Goal: Entertainment & Leisure: Consume media (video, audio)

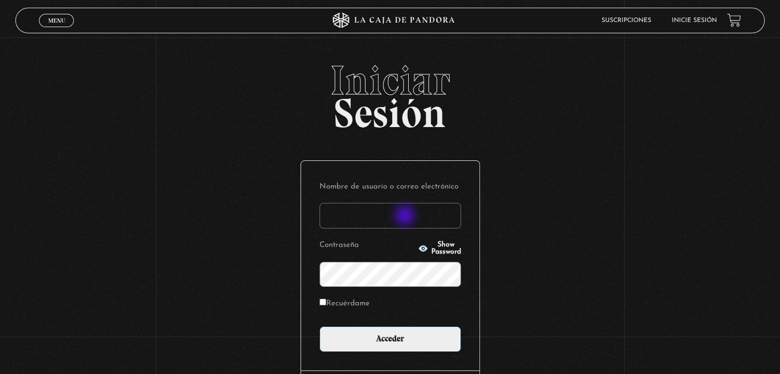
click at [406, 216] on input "Nombre de usuario o correo electrónico" at bounding box center [389, 216] width 141 height 26
type input "[EMAIL_ADDRESS][DOMAIN_NAME]"
click at [319, 327] on input "Acceder" at bounding box center [389, 340] width 141 height 26
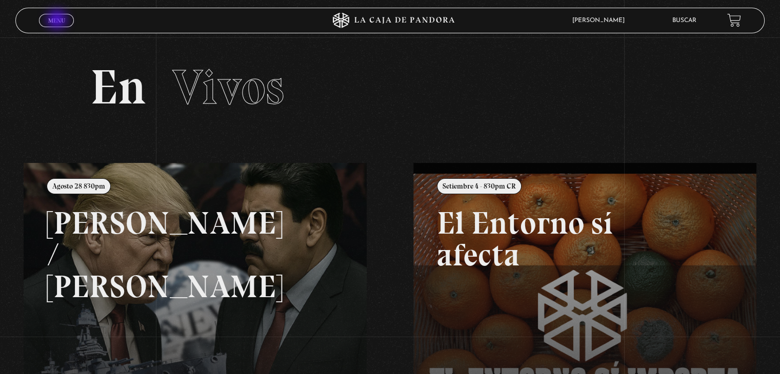
click at [58, 21] on span "Menu" at bounding box center [56, 20] width 17 height 6
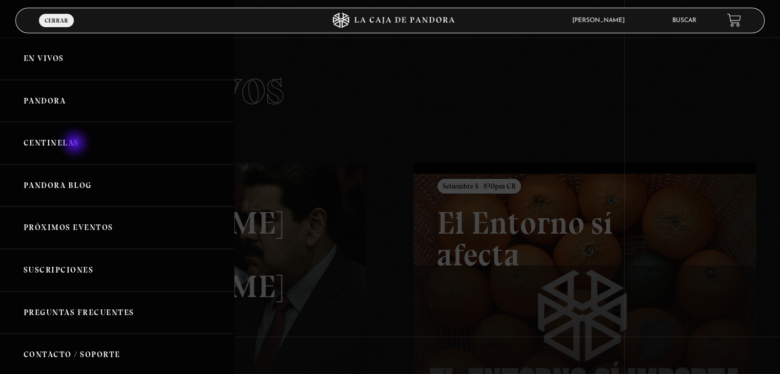
click at [76, 144] on link "Centinelas" at bounding box center [117, 143] width 234 height 43
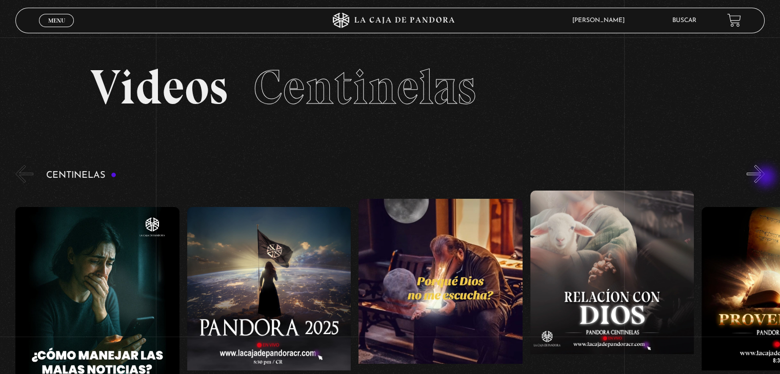
click at [764, 178] on button "»" at bounding box center [755, 174] width 18 height 18
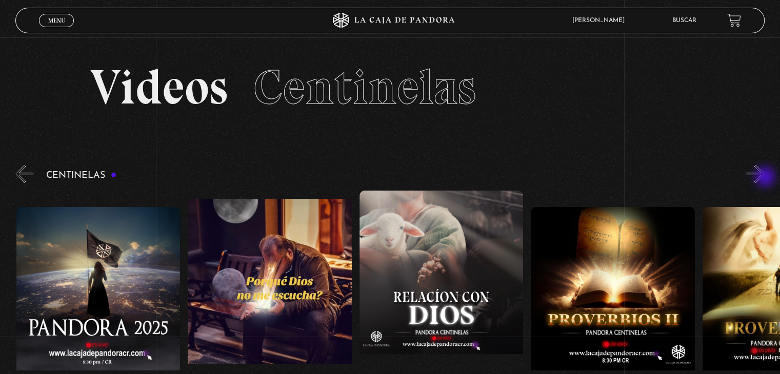
click at [764, 178] on button "»" at bounding box center [755, 174] width 18 height 18
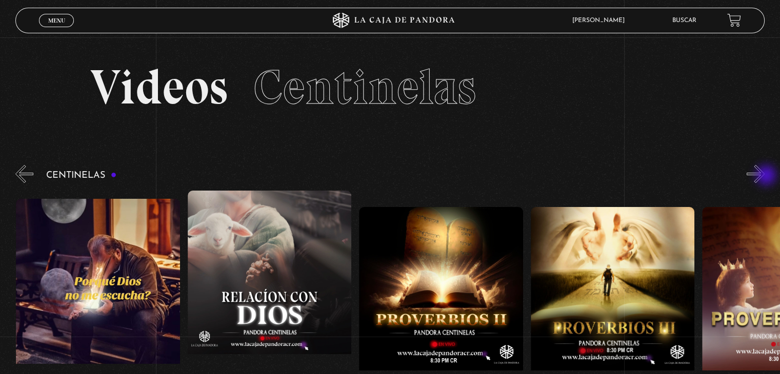
click at [764, 176] on button "»" at bounding box center [755, 174] width 18 height 18
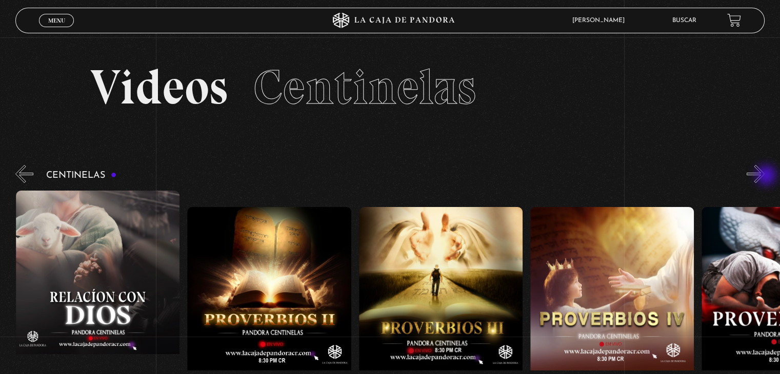
click at [764, 176] on button "»" at bounding box center [755, 174] width 18 height 18
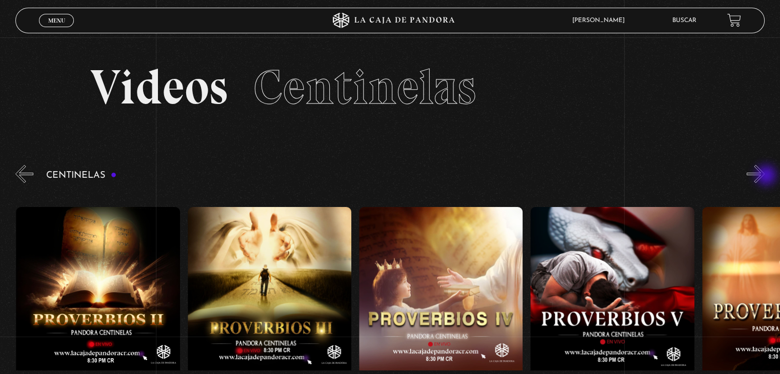
click at [764, 176] on button "»" at bounding box center [755, 174] width 18 height 18
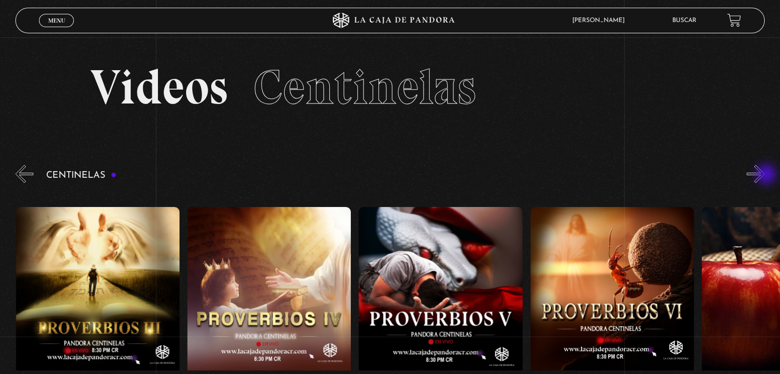
click at [764, 175] on button "»" at bounding box center [755, 174] width 18 height 18
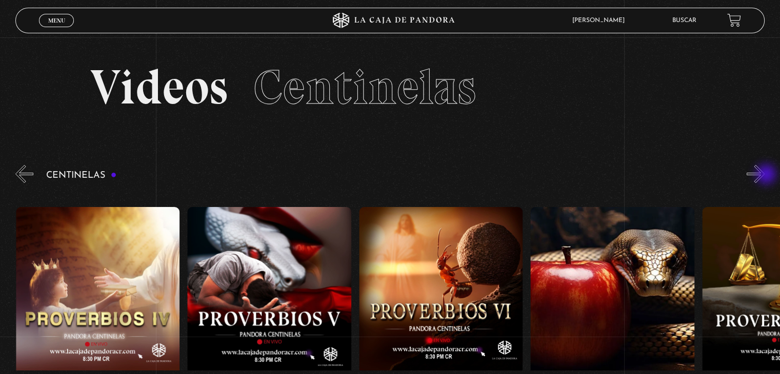
click at [764, 175] on button "»" at bounding box center [755, 174] width 18 height 18
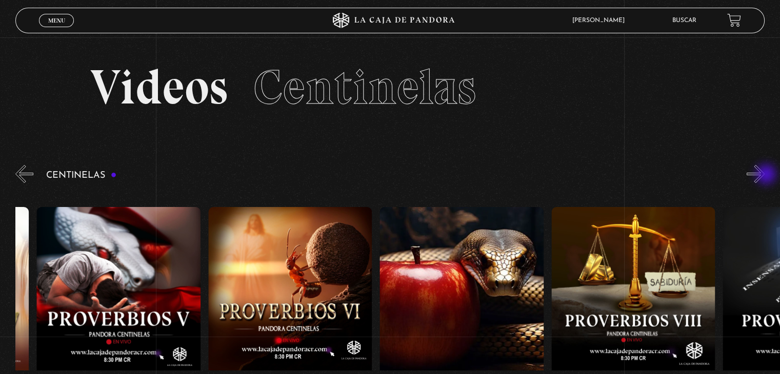
click at [764, 175] on button "»" at bounding box center [755, 174] width 18 height 18
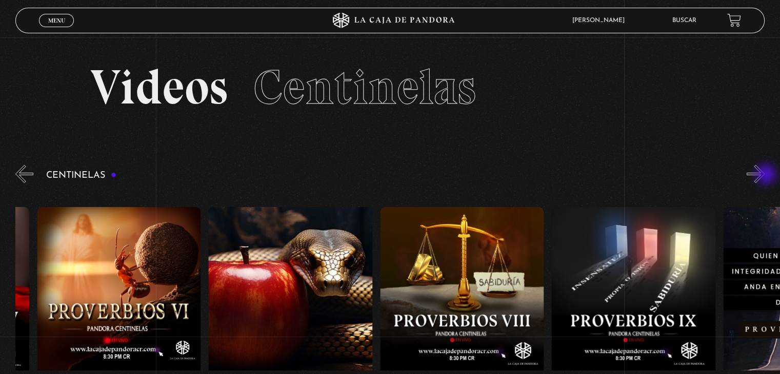
click at [764, 175] on button "»" at bounding box center [755, 174] width 18 height 18
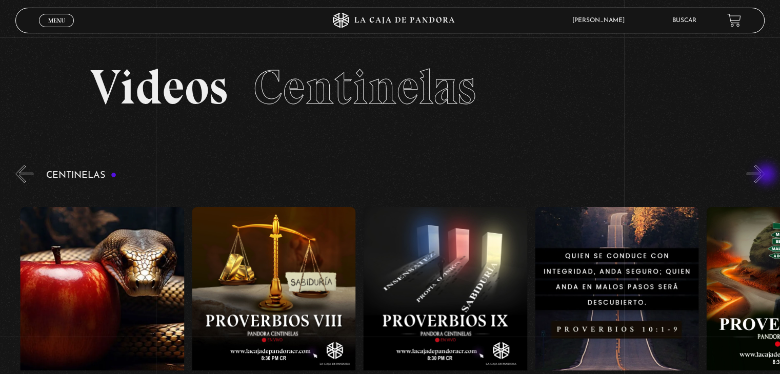
click at [764, 175] on button "»" at bounding box center [755, 174] width 18 height 18
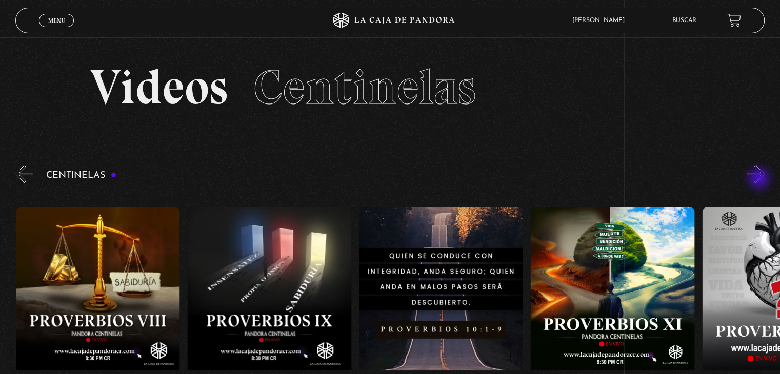
scroll to position [0, 1714]
click at [764, 178] on button "»" at bounding box center [755, 174] width 18 height 18
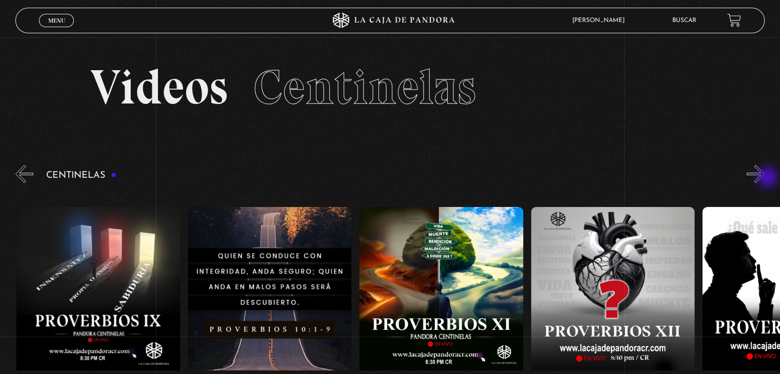
click at [764, 178] on button "»" at bounding box center [755, 174] width 18 height 18
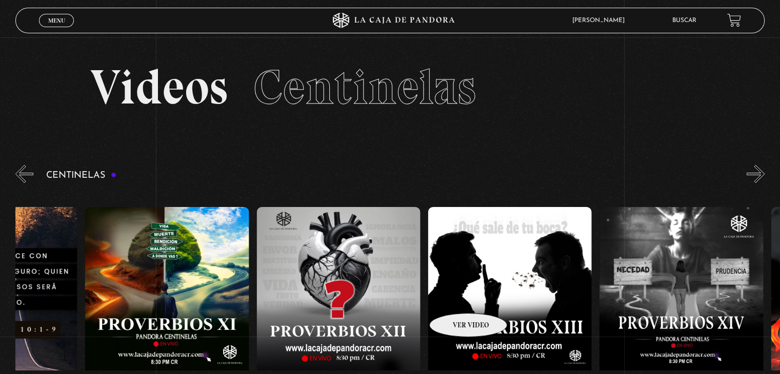
scroll to position [0, 2057]
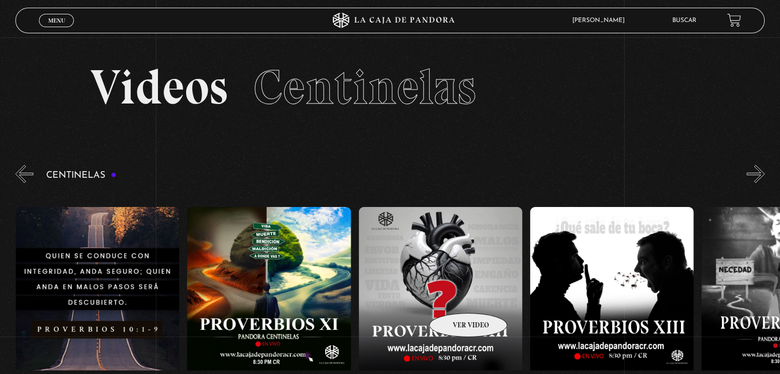
drag, startPoint x: 755, startPoint y: 268, endPoint x: 448, endPoint y: 297, distance: 308.5
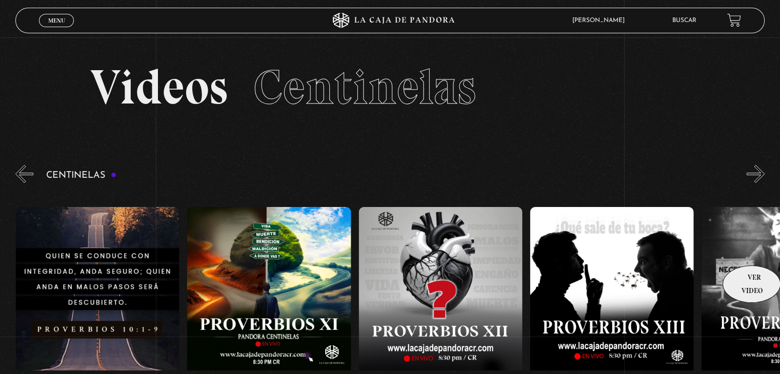
drag, startPoint x: 591, startPoint y: 256, endPoint x: 539, endPoint y: 255, distance: 52.3
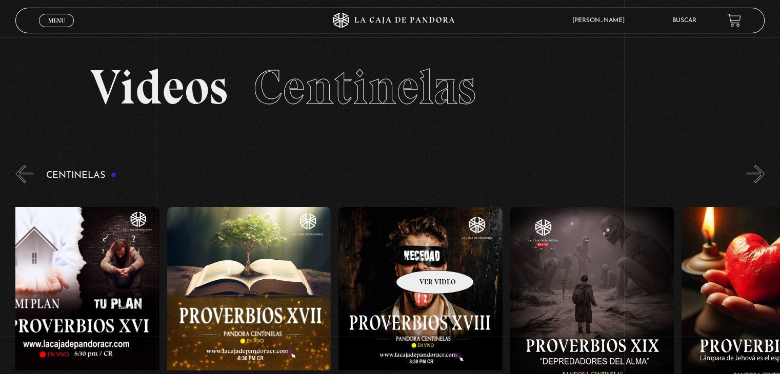
scroll to position [0, 4334]
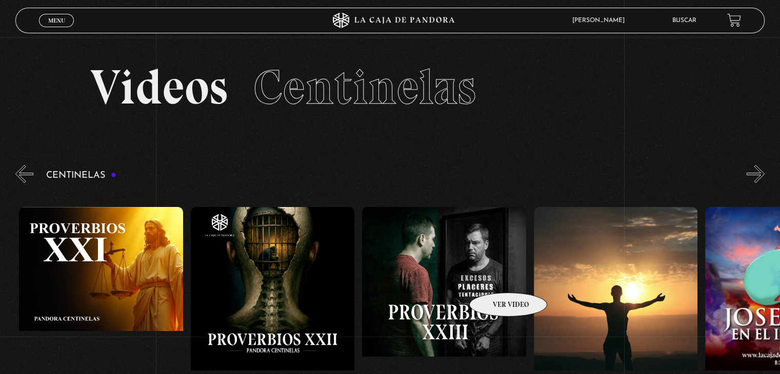
scroll to position [0, 3530]
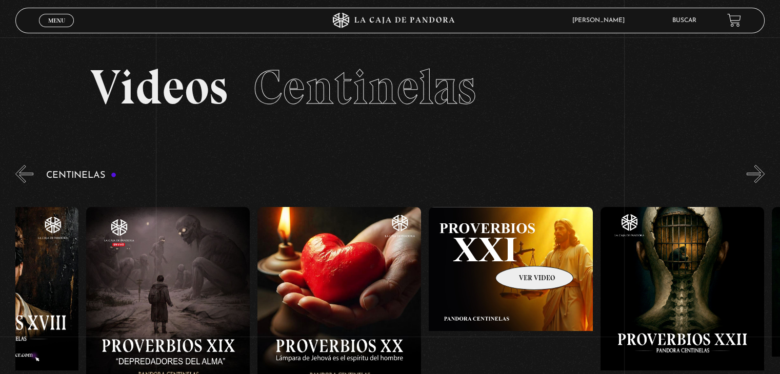
click at [521, 251] on figure at bounding box center [511, 299] width 164 height 185
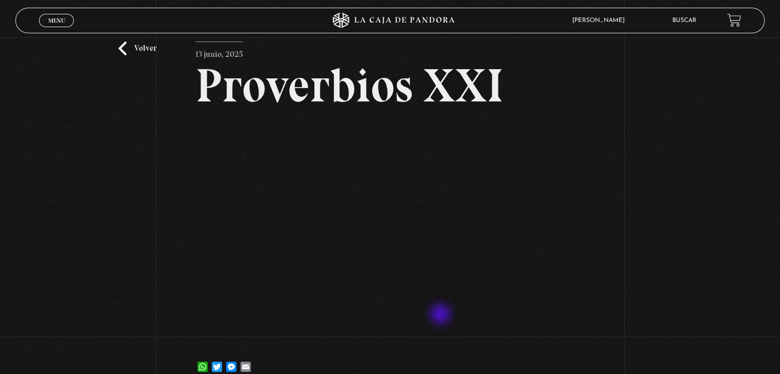
scroll to position [51, 0]
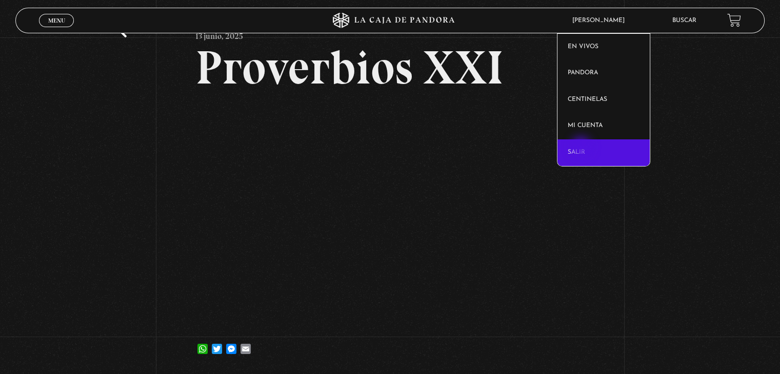
click at [582, 148] on link "Salir" at bounding box center [603, 152] width 93 height 27
